Goal: Entertainment & Leisure: Consume media (video, audio)

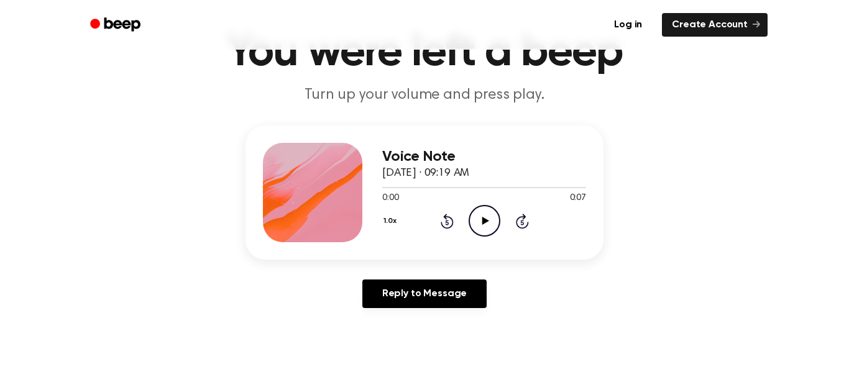
scroll to position [67, 0]
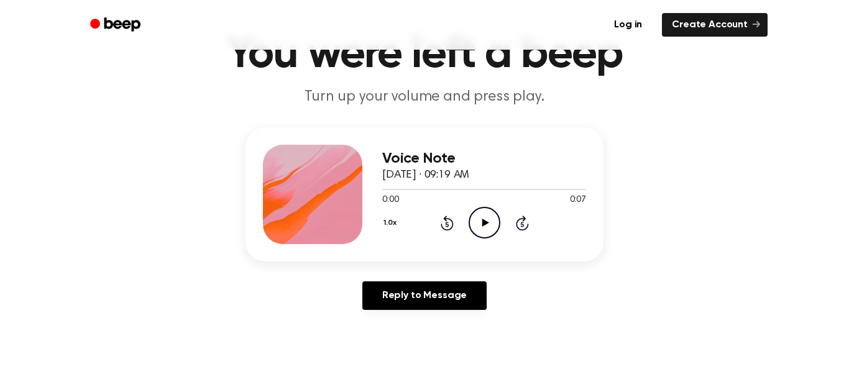
click at [472, 226] on icon "Play Audio" at bounding box center [485, 223] width 32 height 32
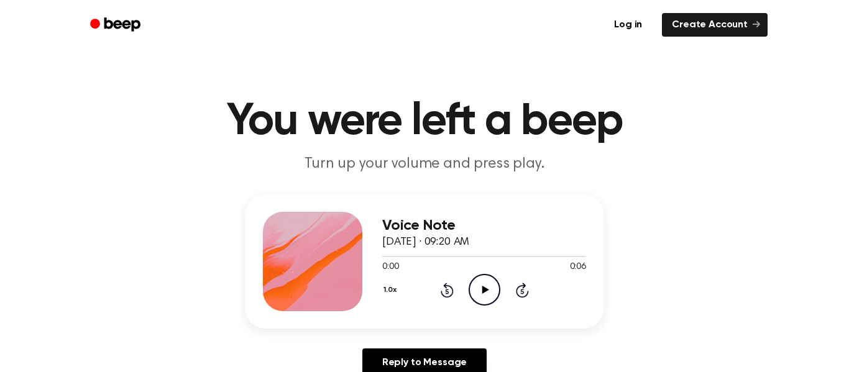
click at [495, 278] on icon "Play Audio" at bounding box center [485, 290] width 32 height 32
click at [484, 291] on icon at bounding box center [485, 290] width 7 height 8
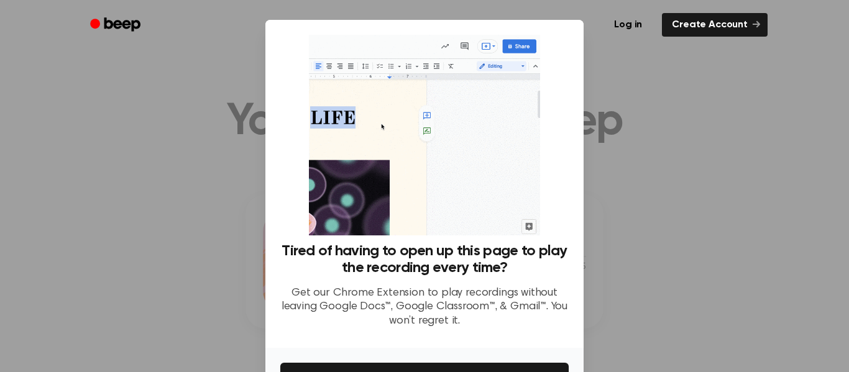
click at [628, 186] on div at bounding box center [424, 186] width 849 height 372
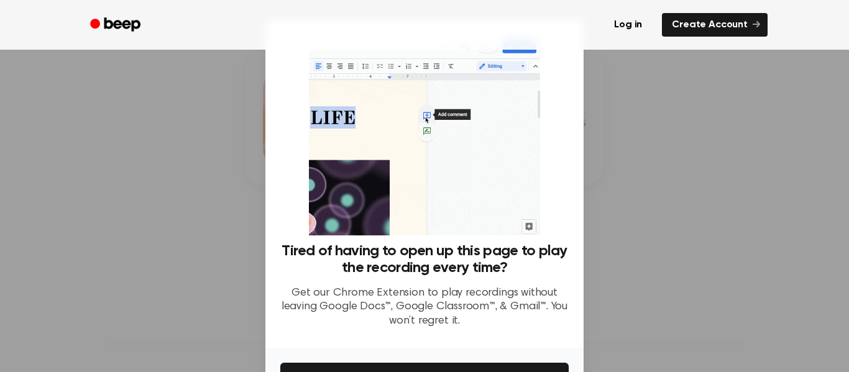
scroll to position [80, 0]
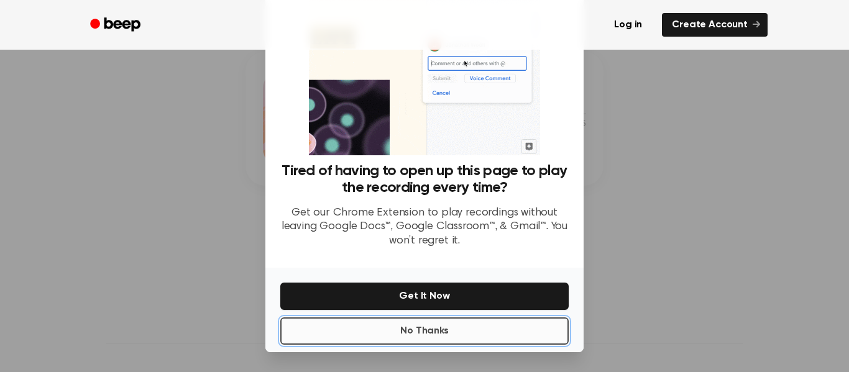
click at [487, 329] on button "No Thanks" at bounding box center [424, 331] width 288 height 27
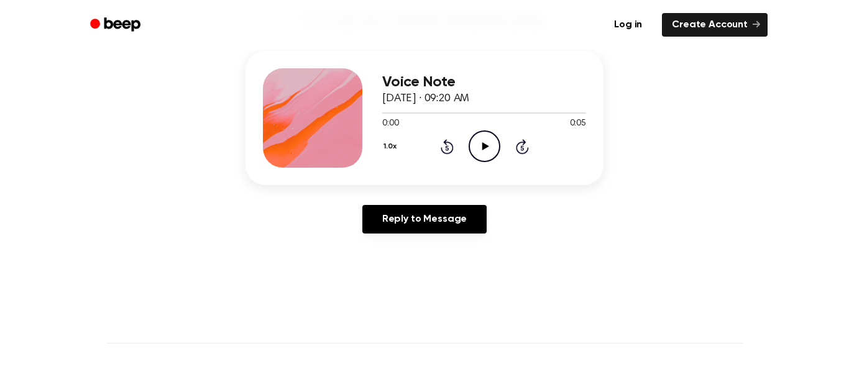
scroll to position [142, 0]
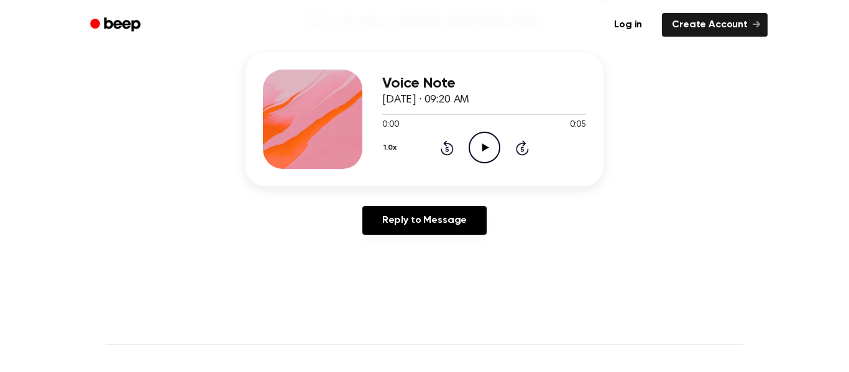
click at [476, 136] on icon "Play Audio" at bounding box center [485, 148] width 32 height 32
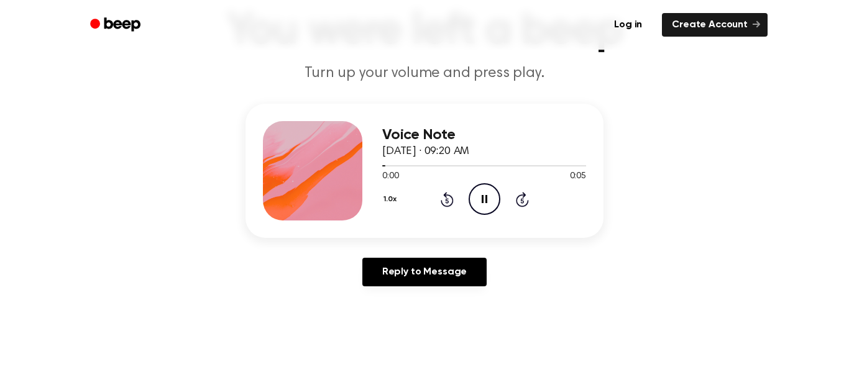
scroll to position [88, 0]
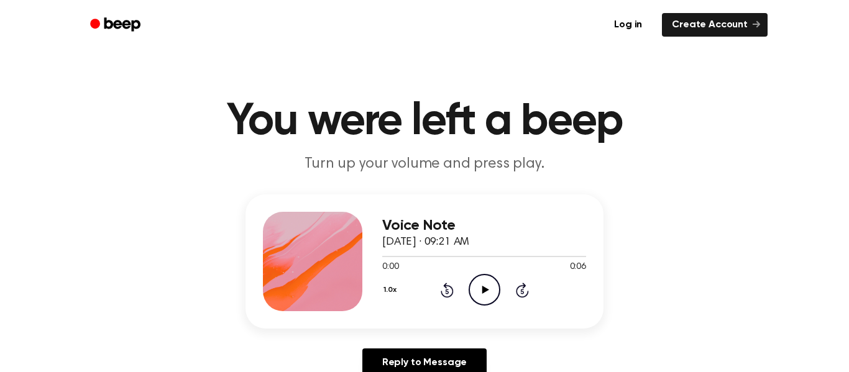
click at [477, 290] on icon "Play Audio" at bounding box center [485, 290] width 32 height 32
click at [474, 293] on icon "Play Audio" at bounding box center [485, 290] width 32 height 32
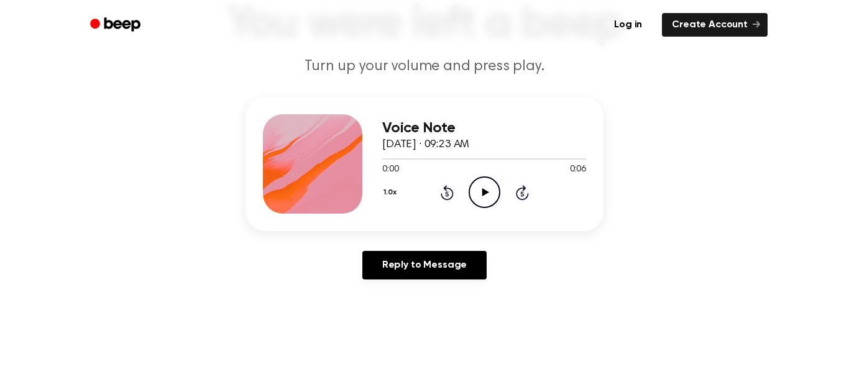
scroll to position [121, 0]
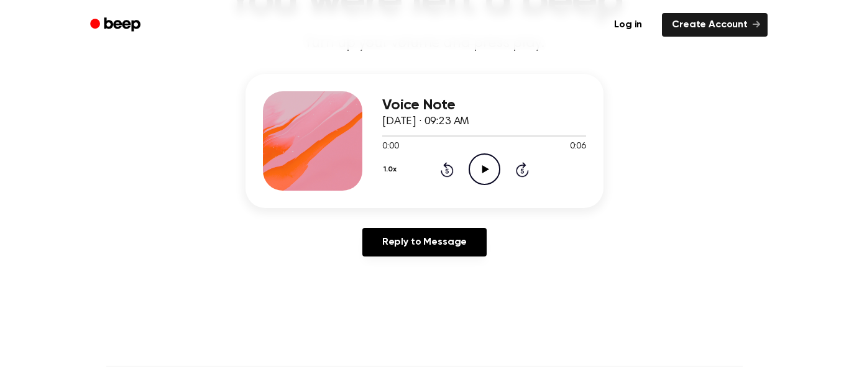
click at [470, 164] on circle at bounding box center [484, 169] width 30 height 30
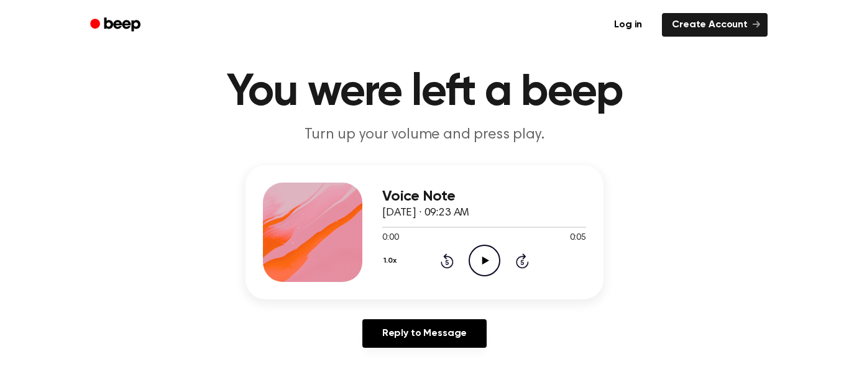
scroll to position [38, 0]
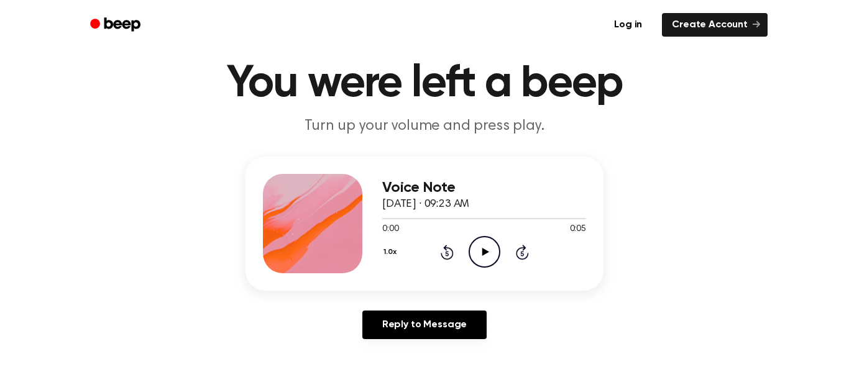
click at [487, 256] on icon "Play Audio" at bounding box center [485, 252] width 32 height 32
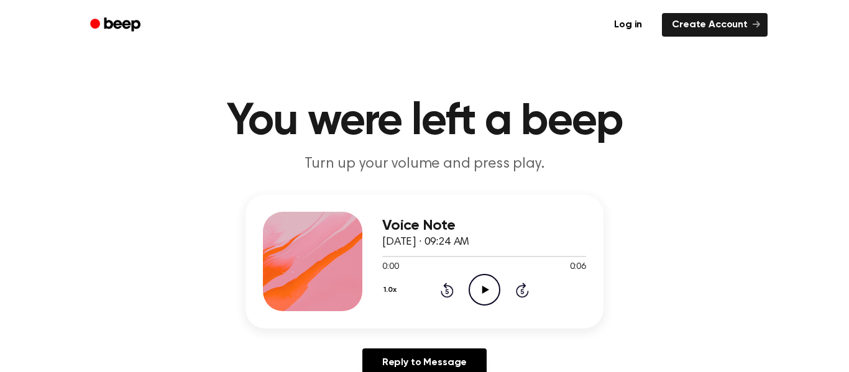
click at [477, 287] on icon "Play Audio" at bounding box center [485, 290] width 32 height 32
